Goal: Navigation & Orientation: Find specific page/section

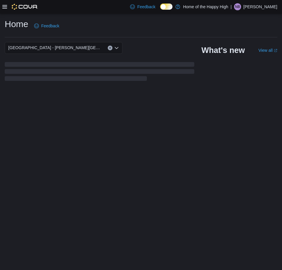
click at [267, 6] on p "Nicole Bohach" at bounding box center [260, 6] width 34 height 7
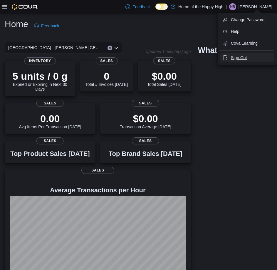
click at [241, 57] on span "Sign Out" at bounding box center [239, 58] width 16 height 6
